Goal: Book appointment/travel/reservation

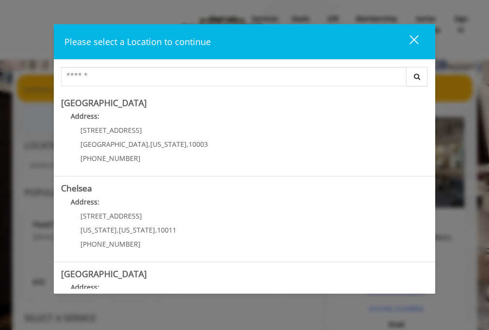
click at [96, 103] on b "[GEOGRAPHIC_DATA]" at bounding box center [104, 103] width 86 height 12
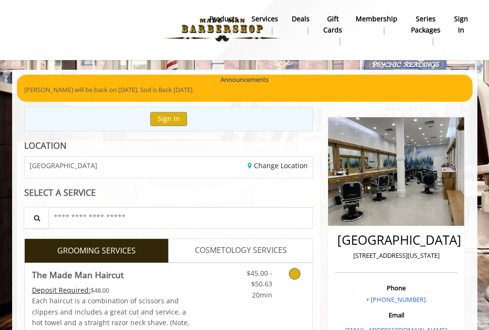
click at [295, 273] on icon "Grooming services" at bounding box center [295, 274] width 12 height 12
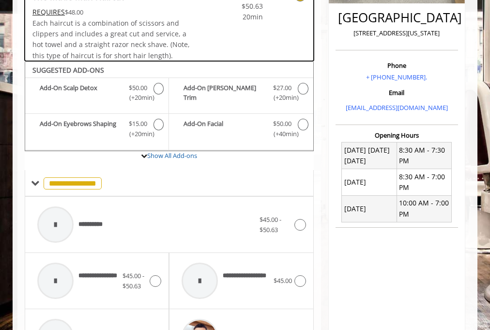
scroll to position [283, 0]
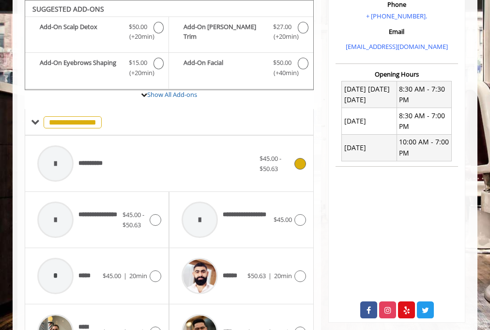
click at [300, 163] on icon at bounding box center [301, 164] width 12 height 12
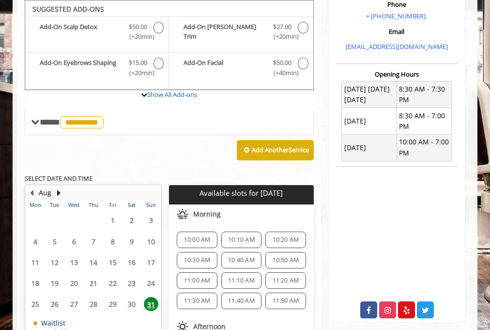
scroll to position [284, 0]
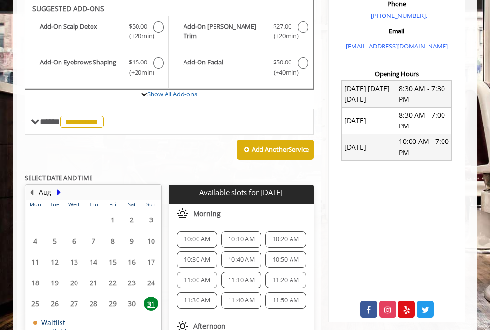
click at [58, 192] on button "Next Month" at bounding box center [59, 192] width 8 height 11
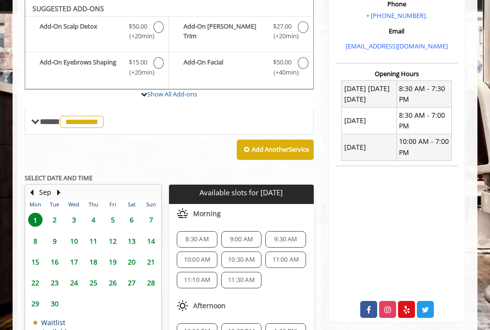
click at [112, 219] on span "5" at bounding box center [113, 220] width 15 height 14
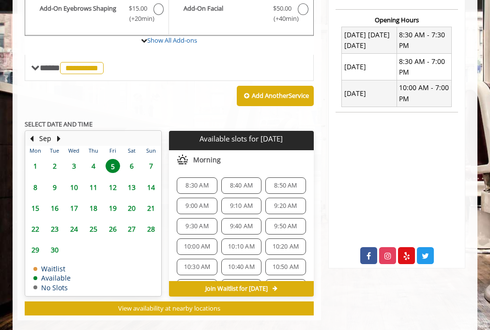
scroll to position [352, 0]
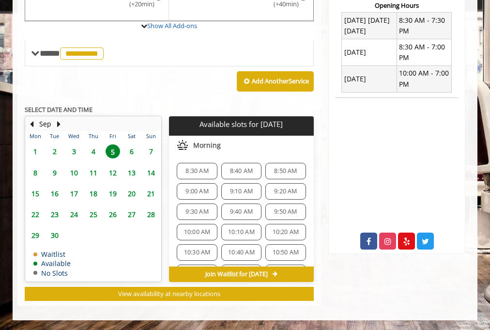
click at [196, 191] on span "9:00 AM" at bounding box center [197, 191] width 23 height 8
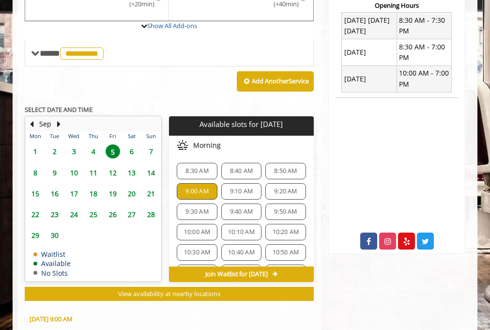
scroll to position [532, 0]
